Goal: Navigation & Orientation: Find specific page/section

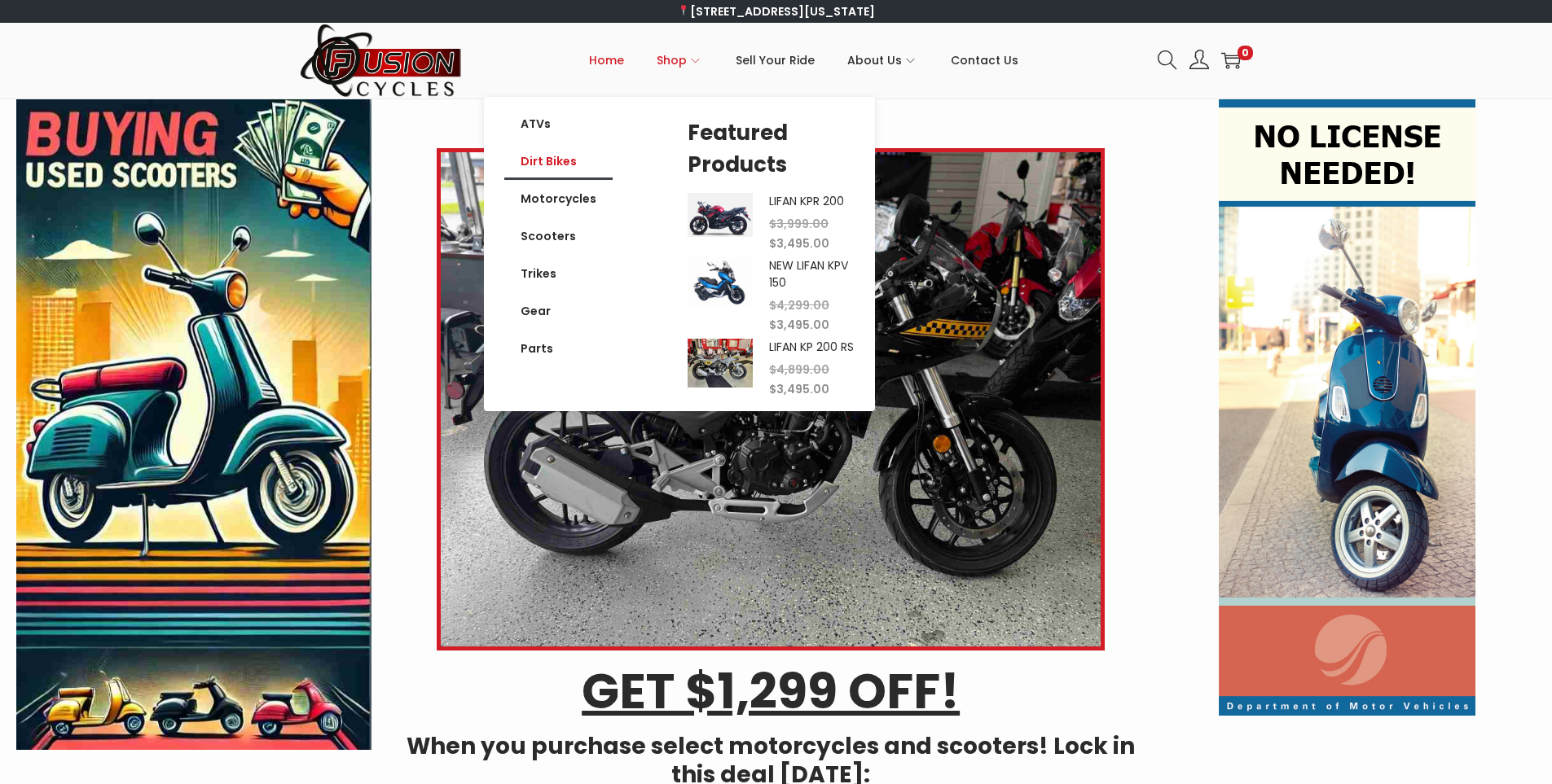
click at [560, 163] on link "Dirt Bikes" at bounding box center [558, 161] width 108 height 37
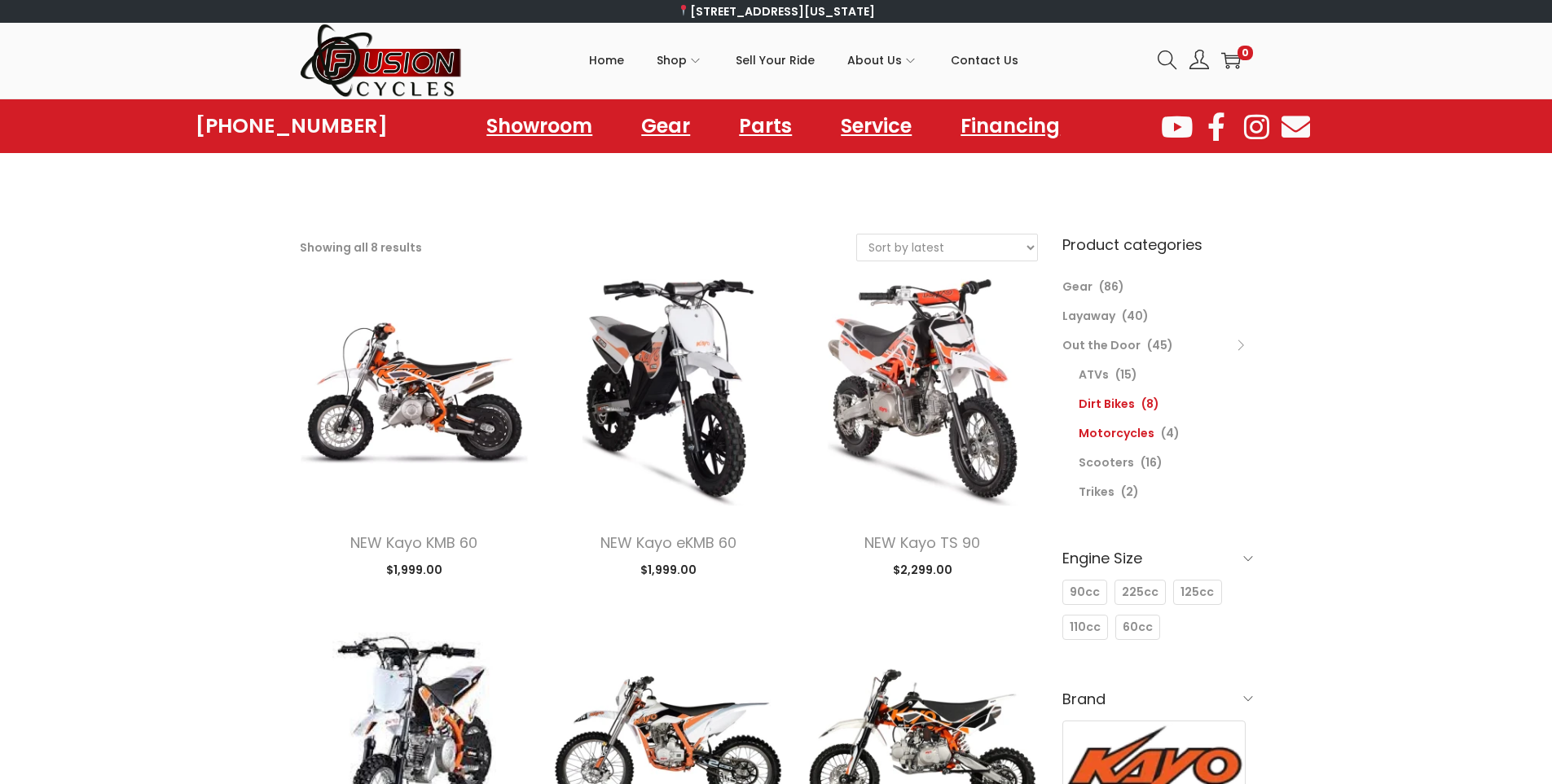
click at [1131, 431] on link "Motorcycles" at bounding box center [1116, 433] width 76 height 16
